Goal: Task Accomplishment & Management: Complete application form

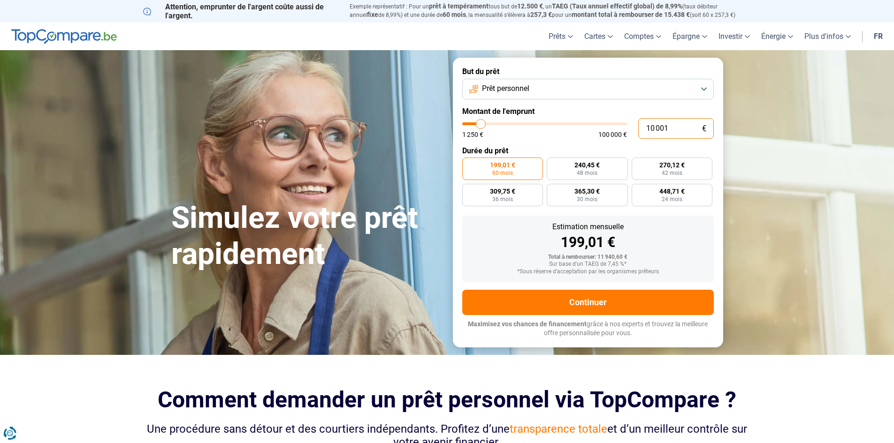
click at [659, 129] on input "10 001" at bounding box center [676, 128] width 76 height 21
type input "2"
type input "1250"
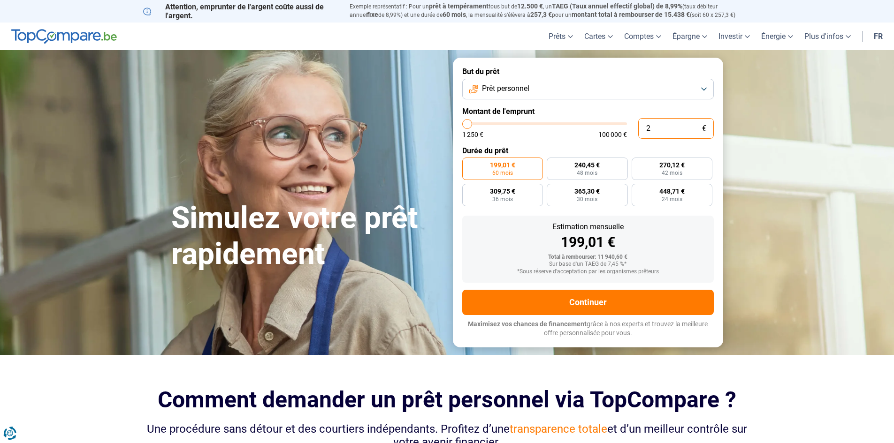
type input "22"
type input "1250"
type input "220"
type input "1250"
type input "2 200"
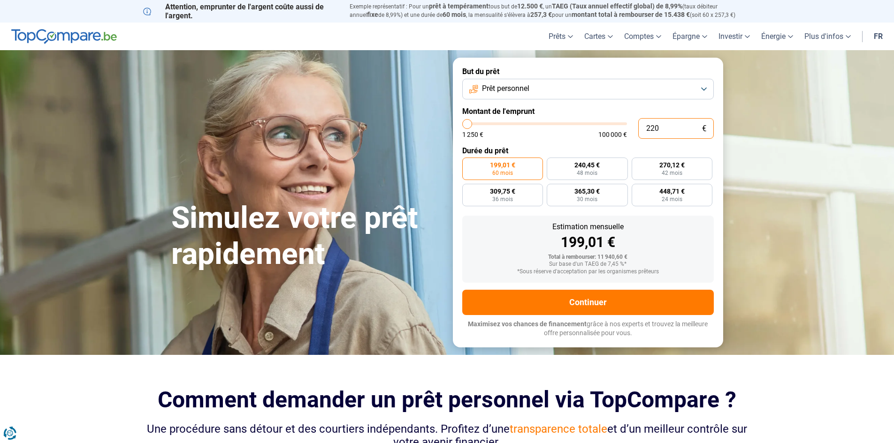
type input "2250"
type input "22 000"
type input "22000"
radio input "false"
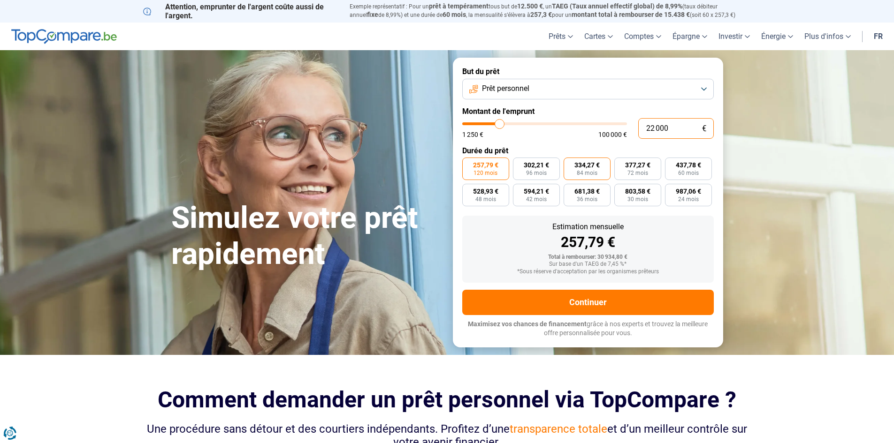
type input "22 000"
click at [583, 175] on span "84 mois" at bounding box center [587, 173] width 21 height 6
click at [570, 164] on input "334,27 € 84 mois" at bounding box center [567, 161] width 6 height 6
radio input "true"
click at [581, 241] on div "334,27 €" at bounding box center [588, 243] width 236 height 14
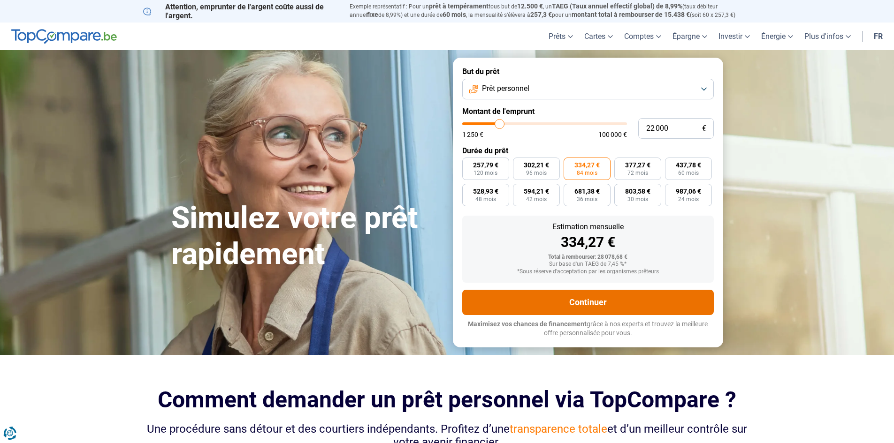
click at [596, 309] on button "Continuer" at bounding box center [588, 302] width 252 height 25
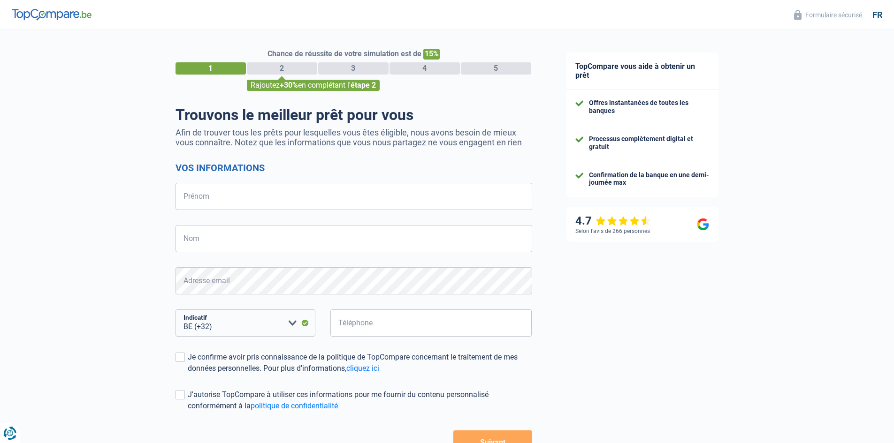
select select "32"
drag, startPoint x: 185, startPoint y: 96, endPoint x: 737, endPoint y: 414, distance: 636.9
click at [737, 414] on main "Chance de réussite de votre simulation est de 15% 1 2 3 4 5 Rajoutez +30% en co…" at bounding box center [447, 270] width 894 height 480
click at [737, 414] on div "TopCompare vous aide à obtenir un prêt Offres instantanées de toutes les banque…" at bounding box center [721, 270] width 345 height 480
